Goal: Navigation & Orientation: Find specific page/section

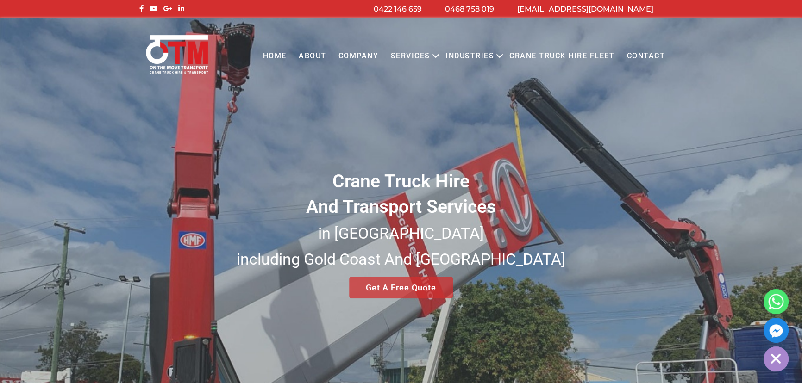
click at [311, 55] on link "About" at bounding box center [312, 56] width 40 height 25
click at [349, 54] on link "COMPANY" at bounding box center [358, 56] width 52 height 25
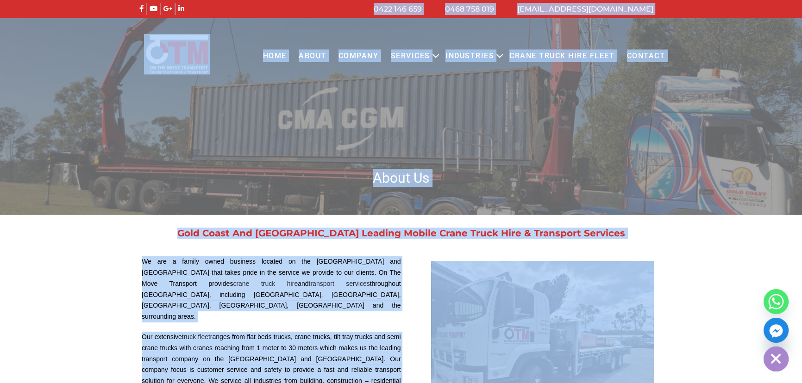
click at [359, 160] on img at bounding box center [401, 116] width 802 height 197
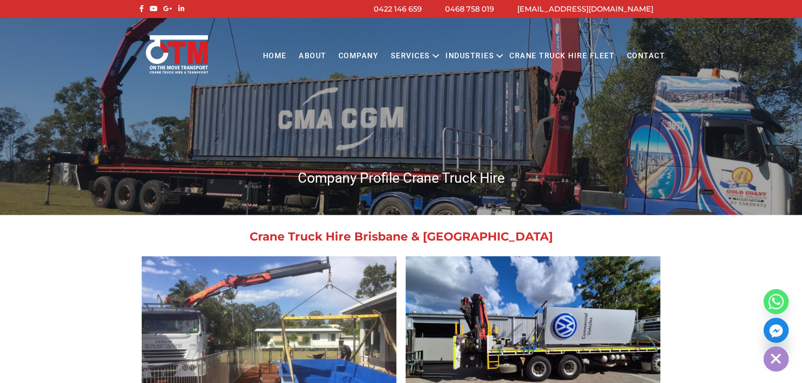
click at [356, 55] on link "COMPANY" at bounding box center [358, 56] width 52 height 25
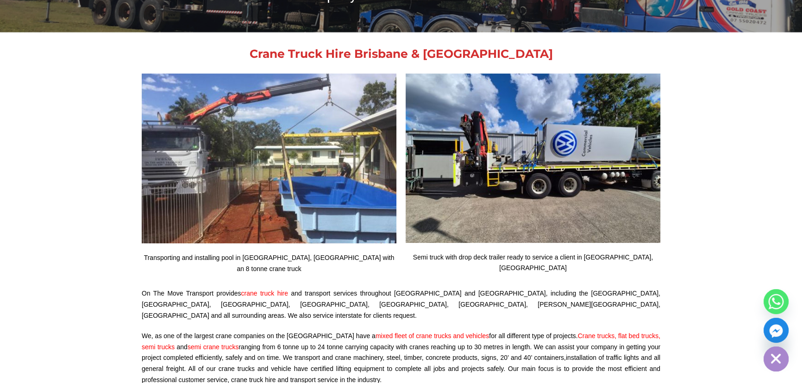
scroll to position [168, 0]
